Goal: Task Accomplishment & Management: Complete application form

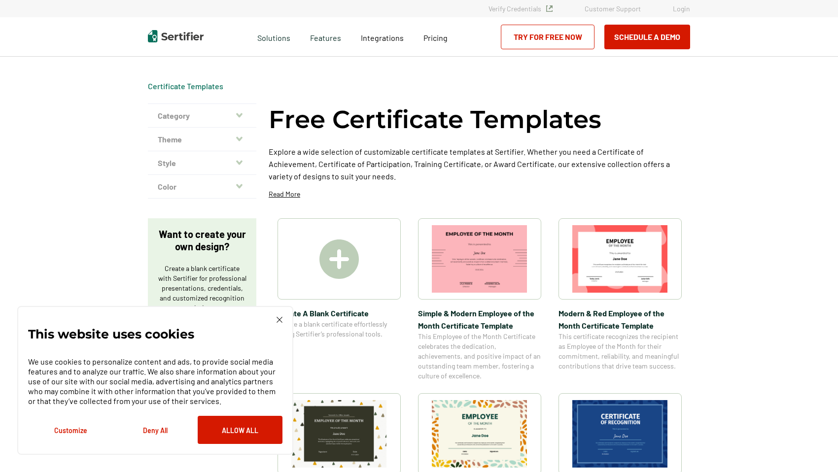
click at [339, 258] on img at bounding box center [338, 258] width 39 height 39
click at [341, 262] on img at bounding box center [338, 258] width 39 height 39
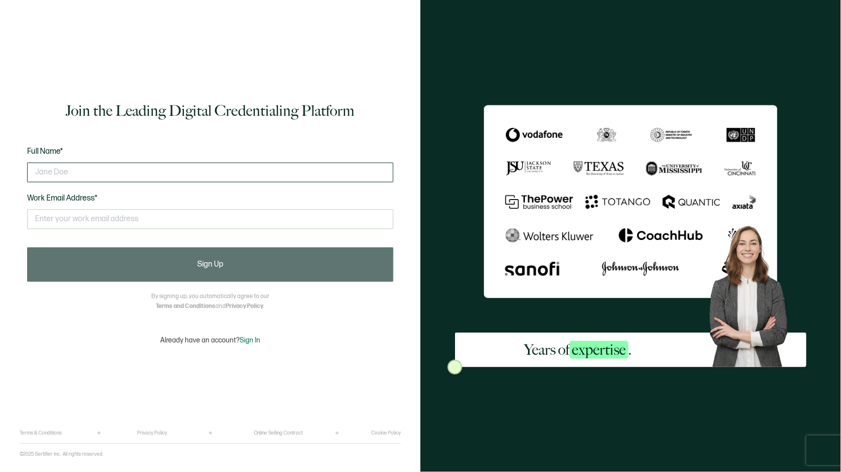
click at [55, 171] on input "text" at bounding box center [210, 173] width 366 height 20
type input "Matt Hamill"
click at [47, 222] on input "text" at bounding box center [210, 219] width 366 height 20
type input "matt@global-5.com"
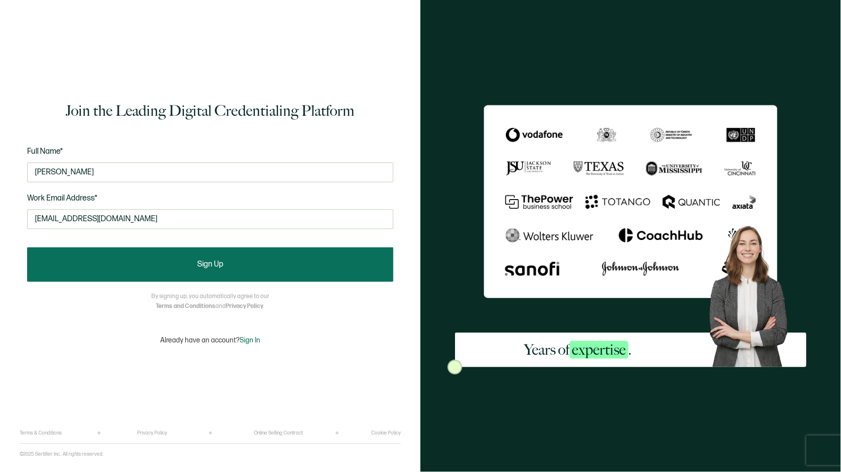
click at [204, 265] on span "Sign Up" at bounding box center [210, 265] width 26 height 8
